Goal: Book appointment/travel/reservation

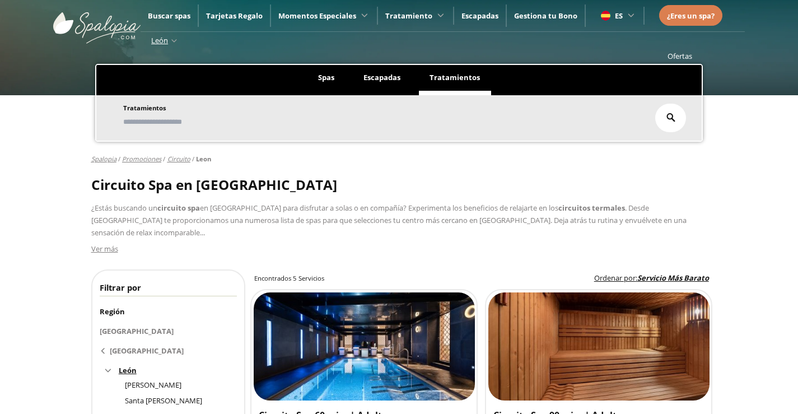
click at [378, 76] on span "Escapadas" at bounding box center [381, 77] width 37 height 10
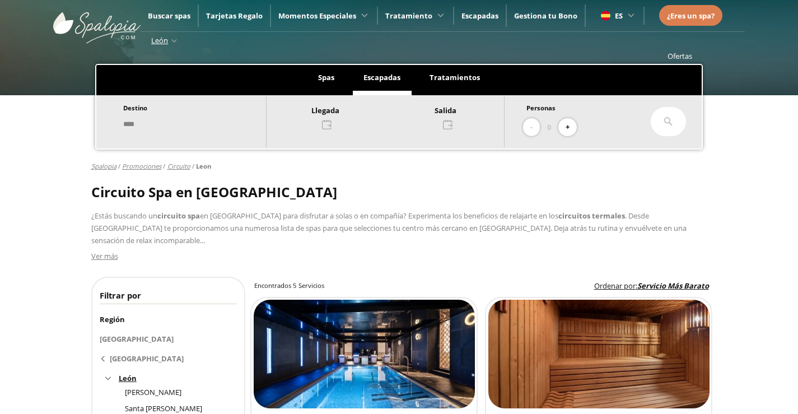
click at [340, 121] on div at bounding box center [385, 117] width 237 height 27
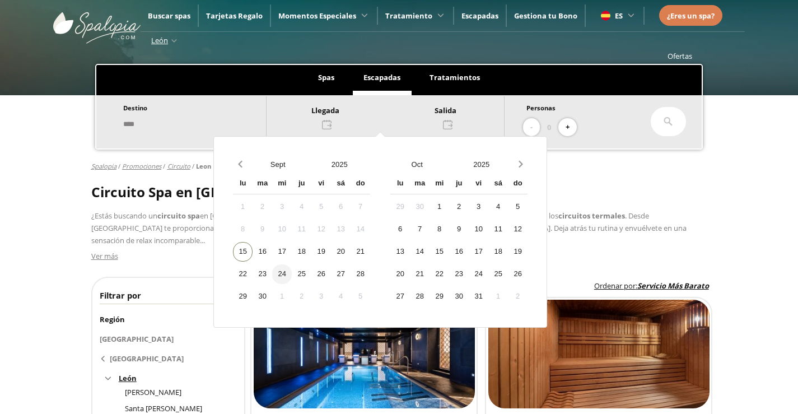
click at [292, 271] on div "24" at bounding box center [282, 274] width 20 height 20
click at [311, 272] on div "25" at bounding box center [302, 274] width 20 height 20
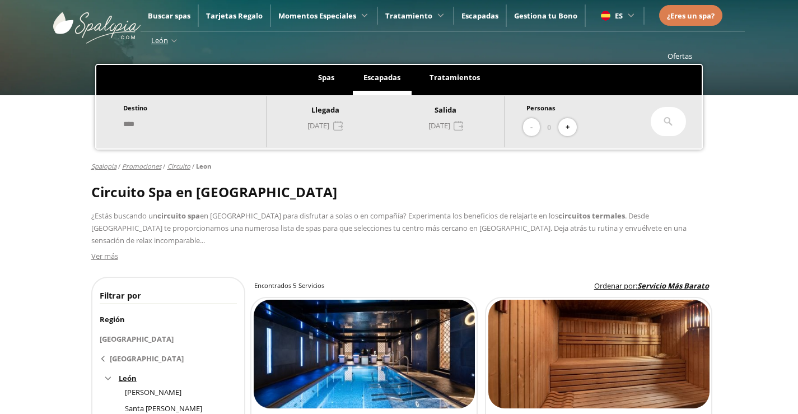
click at [664, 121] on icon at bounding box center [668, 121] width 9 height 9
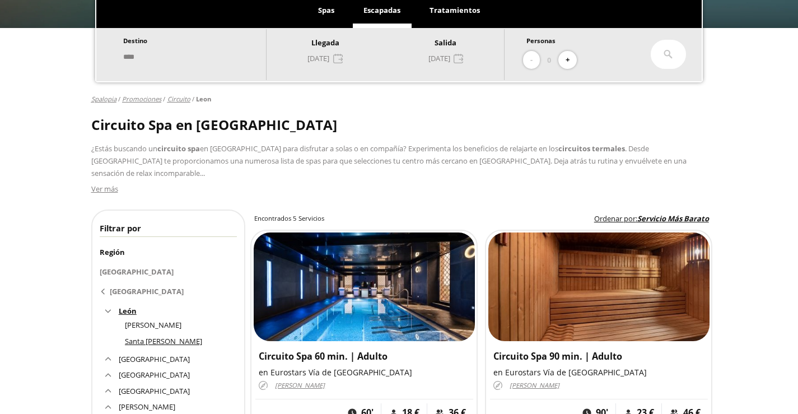
scroll to position [168, 0]
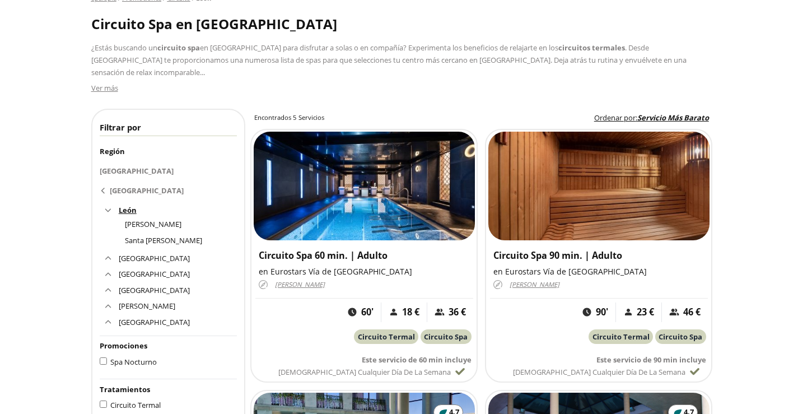
click at [130, 205] on span "León" at bounding box center [128, 210] width 18 height 10
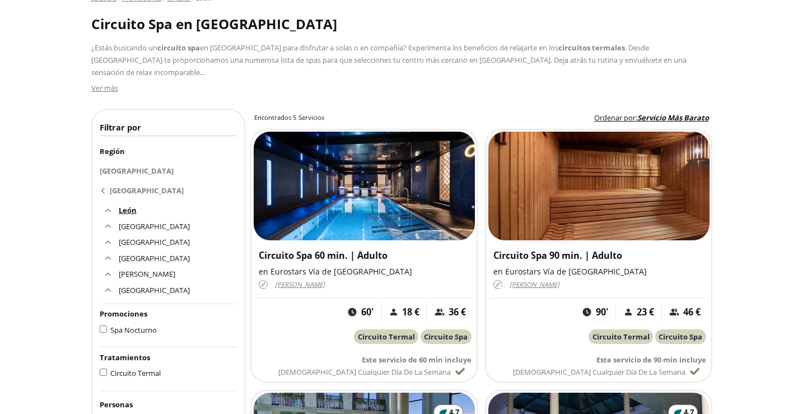
click at [130, 205] on span "León" at bounding box center [128, 210] width 18 height 10
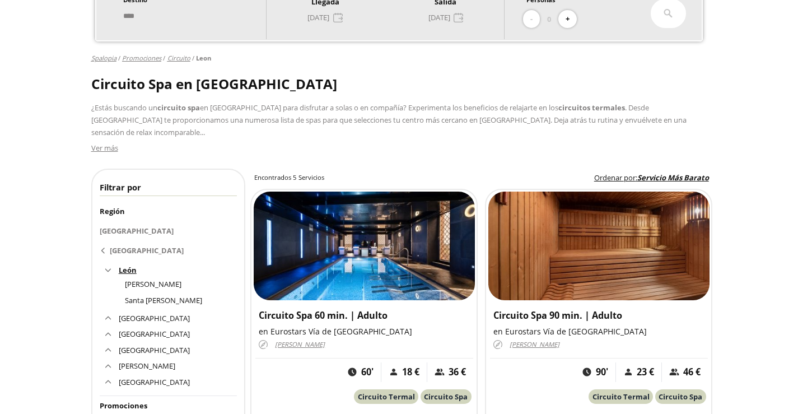
scroll to position [0, 0]
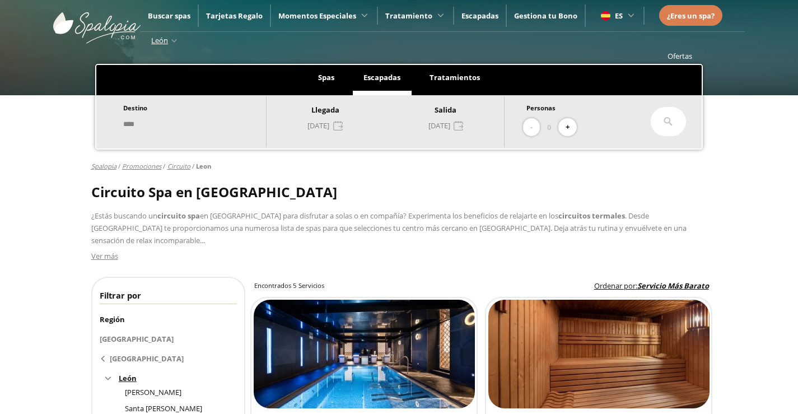
click at [157, 128] on input "****" at bounding box center [188, 124] width 139 height 20
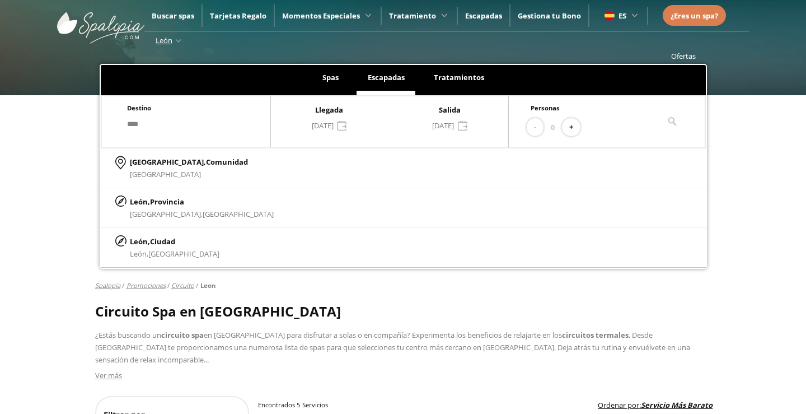
click at [166, 247] on p "[GEOGRAPHIC_DATA], [GEOGRAPHIC_DATA]" at bounding box center [175, 253] width 90 height 12
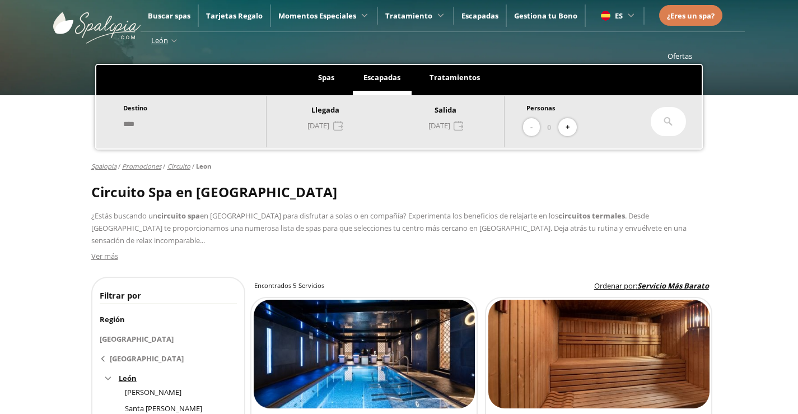
click at [659, 114] on div at bounding box center [668, 121] width 35 height 29
click at [666, 121] on icon at bounding box center [668, 121] width 9 height 9
click at [666, 116] on div at bounding box center [668, 121] width 35 height 29
click at [480, 13] on span "Escapadas" at bounding box center [479, 16] width 37 height 10
